Goal: Information Seeking & Learning: Learn about a topic

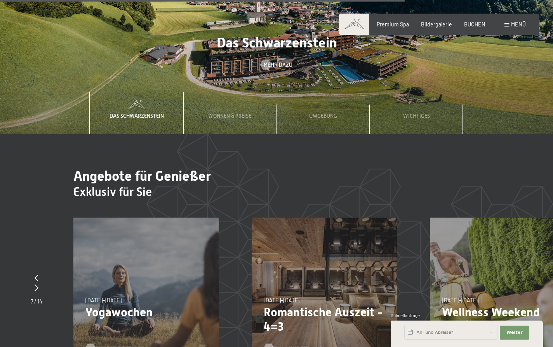
scroll to position [2320, 0]
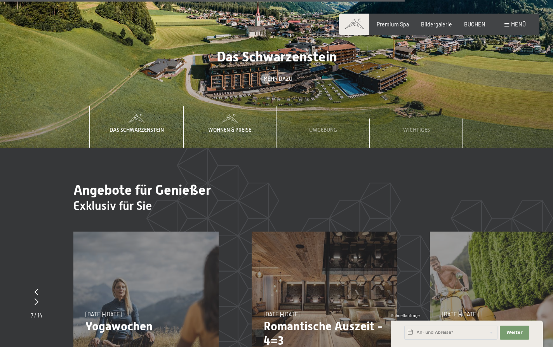
click at [238, 127] on span "Wohnen & Preise" at bounding box center [229, 130] width 43 height 6
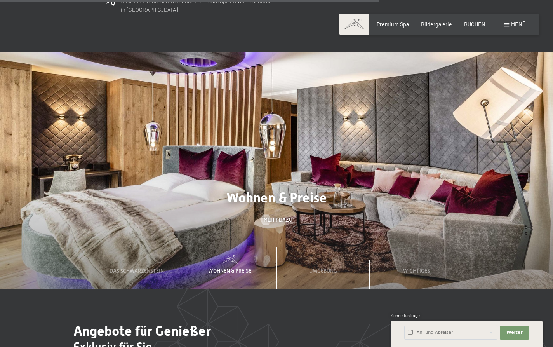
scroll to position [2179, 0]
click at [285, 216] on span "Mehr dazu" at bounding box center [285, 220] width 29 height 8
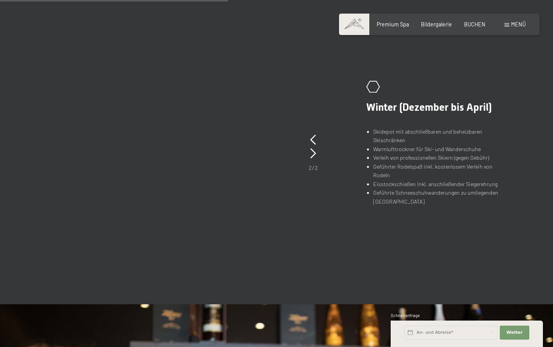
scroll to position [509, 0]
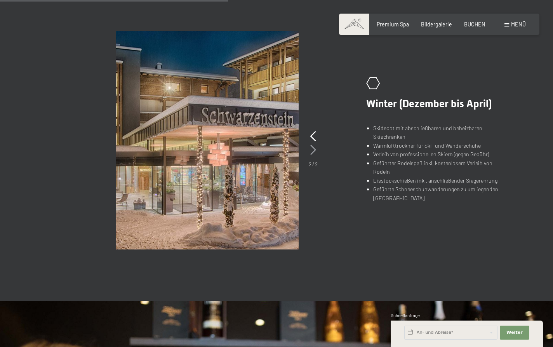
click at [313, 146] on icon at bounding box center [313, 150] width 6 height 10
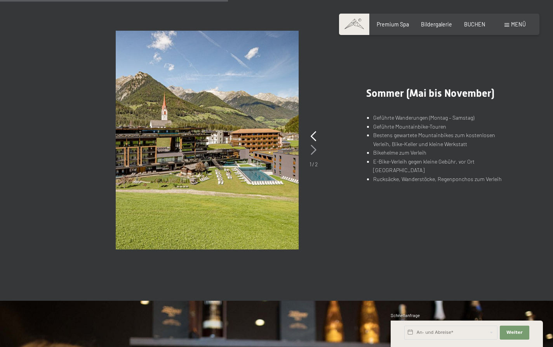
click at [313, 145] on icon at bounding box center [314, 150] width 6 height 10
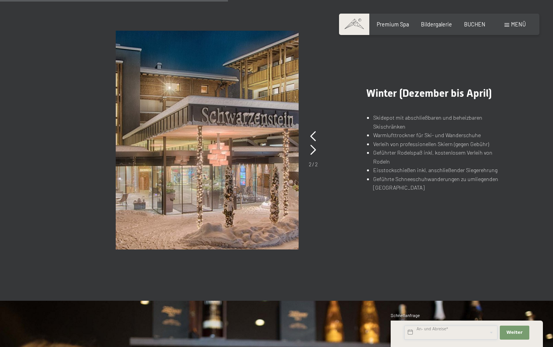
click at [412, 331] on input "text" at bounding box center [450, 332] width 93 height 14
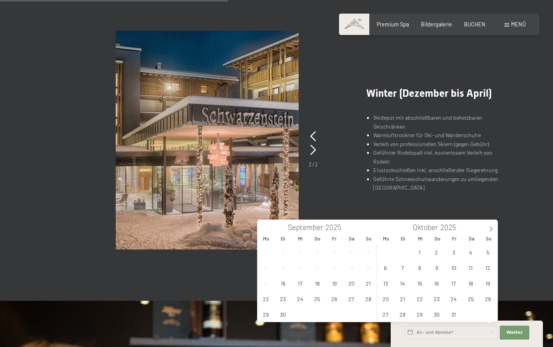
click at [512, 214] on div "slide 4 of 2 .st0{fill:none;stroke:#FFFFFF;stroke-width:2;stroke-linecap:round;…" at bounding box center [276, 140] width 518 height 219
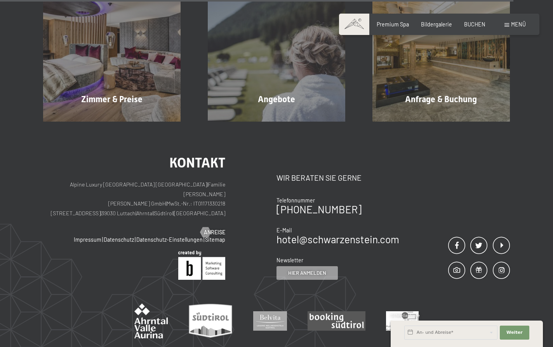
scroll to position [1169, 0]
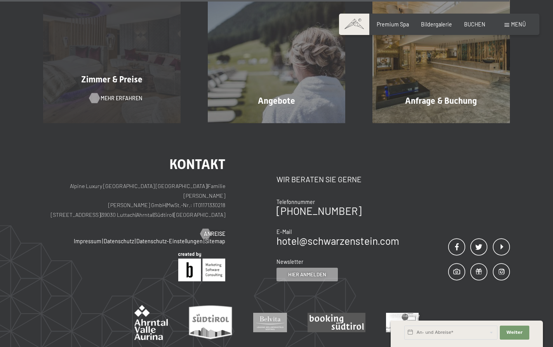
click at [113, 94] on span "Mehr erfahren" at bounding box center [122, 98] width 42 height 8
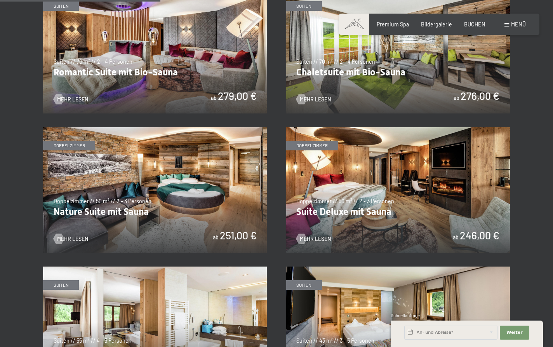
scroll to position [609, 0]
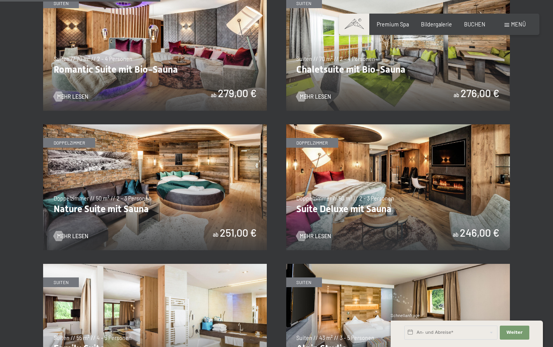
click at [21, 164] on div "✓ alle Kategorien ✓ Suiten ✓ Doppelzimmer ✓ Einzelzimmer alle Kategorien alle K…" at bounding box center [276, 307] width 518 height 1001
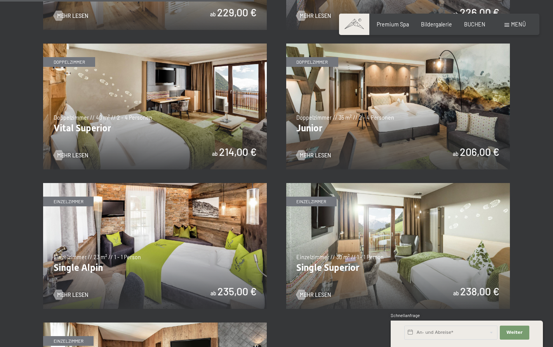
scroll to position [969, 0]
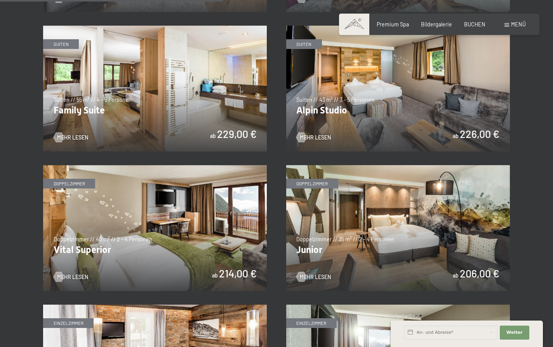
scroll to position [841, 0]
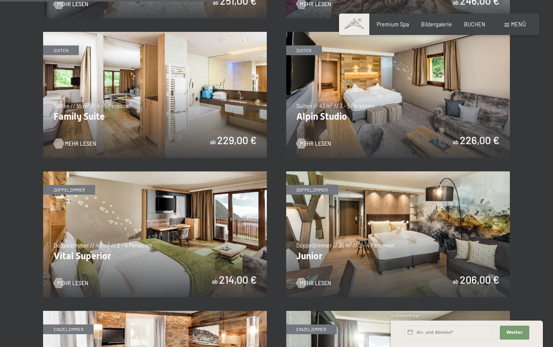
click at [85, 140] on span "Mehr Lesen" at bounding box center [80, 144] width 31 height 8
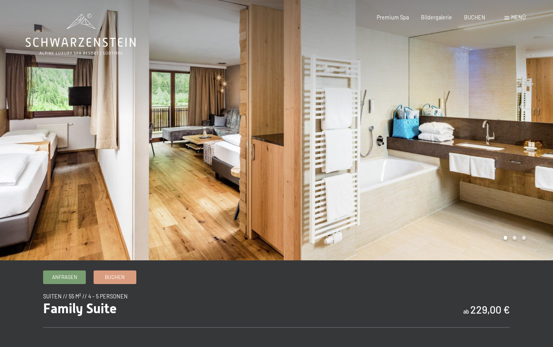
click at [529, 144] on div at bounding box center [415, 130] width 277 height 260
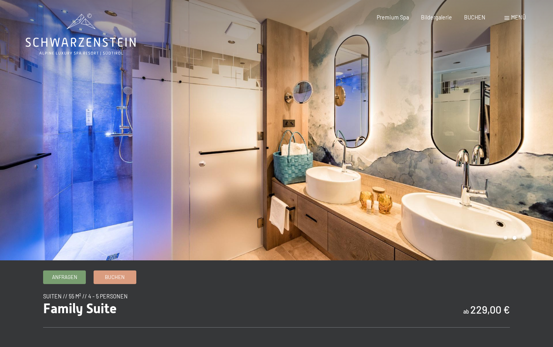
click at [529, 144] on div at bounding box center [415, 130] width 277 height 260
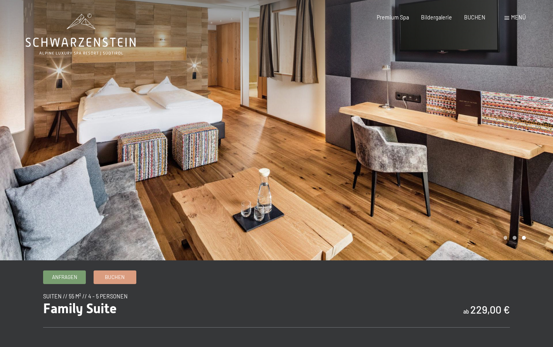
click at [529, 144] on div at bounding box center [415, 130] width 277 height 260
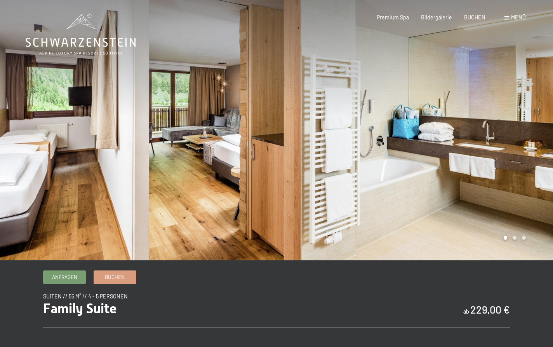
click at [529, 144] on div at bounding box center [415, 130] width 277 height 260
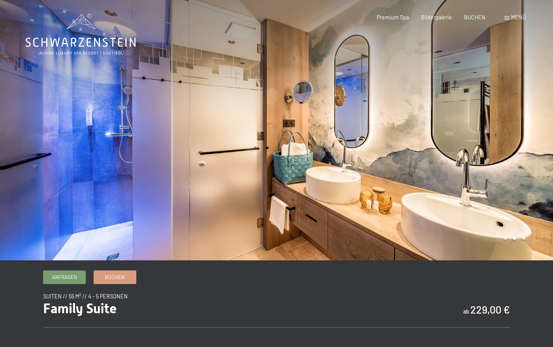
click at [529, 144] on div at bounding box center [415, 130] width 277 height 260
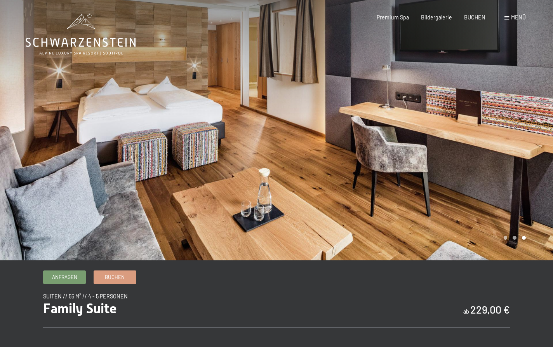
click at [529, 144] on div at bounding box center [415, 130] width 277 height 260
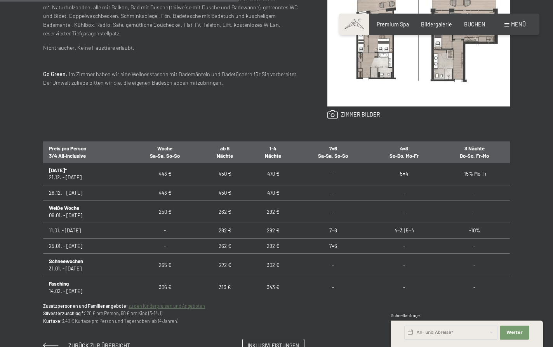
scroll to position [187, 0]
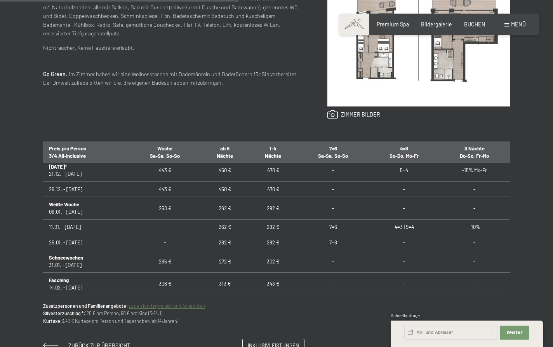
click at [333, 224] on td "7=6" at bounding box center [333, 226] width 72 height 15
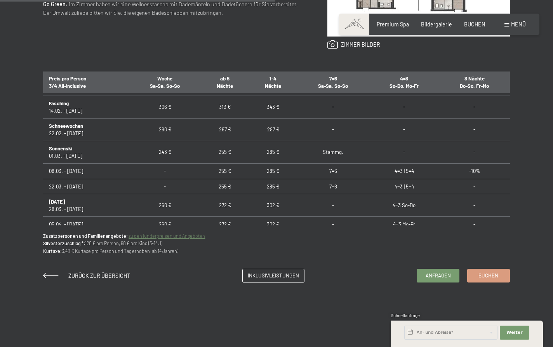
scroll to position [452, 0]
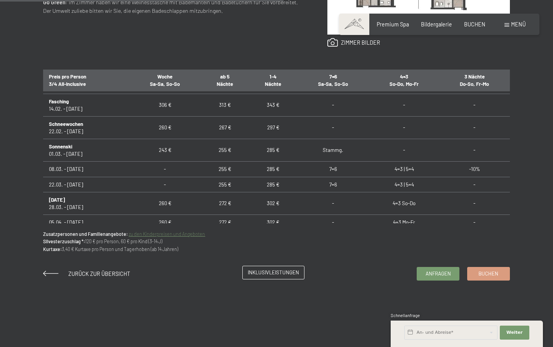
click at [277, 272] on span "Inklusivleistungen" at bounding box center [273, 272] width 51 height 7
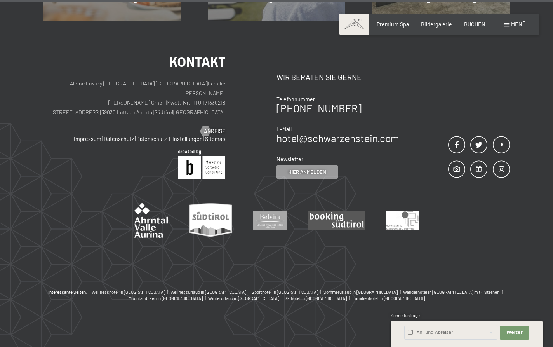
scroll to position [916, 0]
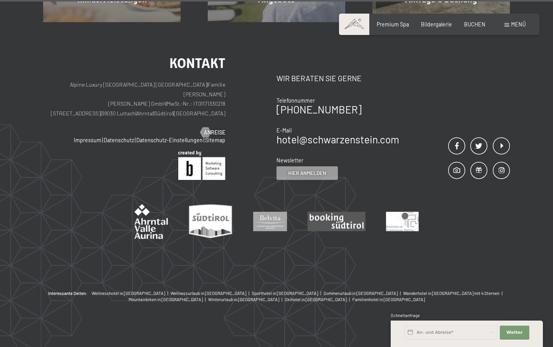
click at [107, 104] on p "Alpine Luxury SPA Resort SCHWARZENSTEIN | Familie Zimmerhofer Otmar Zimmerhofer…" at bounding box center [134, 99] width 182 height 38
click at [211, 129] on link "Anreise" at bounding box center [212, 133] width 25 height 8
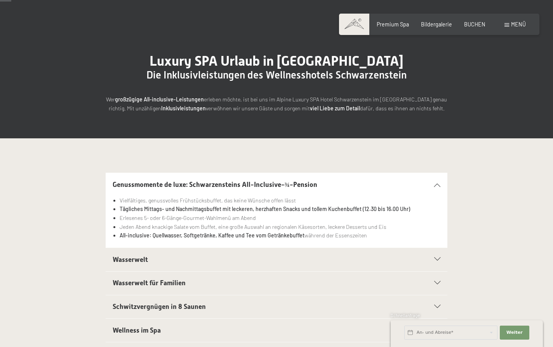
scroll to position [44, 0]
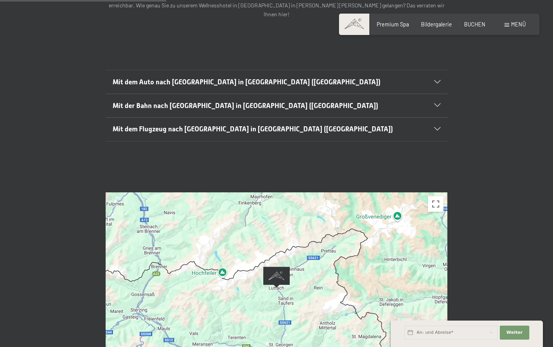
scroll to position [257, 0]
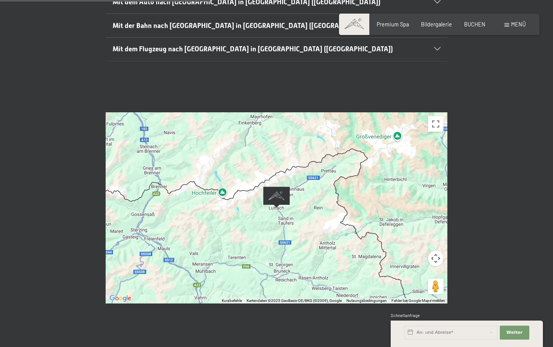
click at [438, 251] on button "Kamerasteuerung für die Karte" at bounding box center [436, 259] width 16 height 16
click at [414, 270] on button "Verkleinern" at bounding box center [417, 278] width 16 height 16
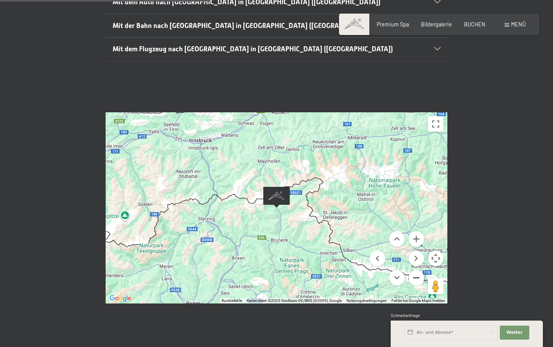
click at [414, 270] on button "Verkleinern" at bounding box center [417, 278] width 16 height 16
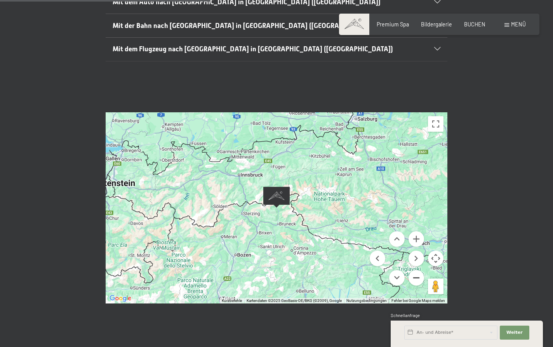
click at [414, 270] on button "Verkleinern" at bounding box center [417, 278] width 16 height 16
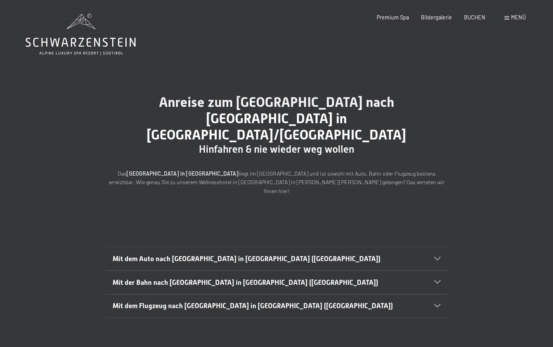
scroll to position [0, 0]
